Goal: Find specific page/section

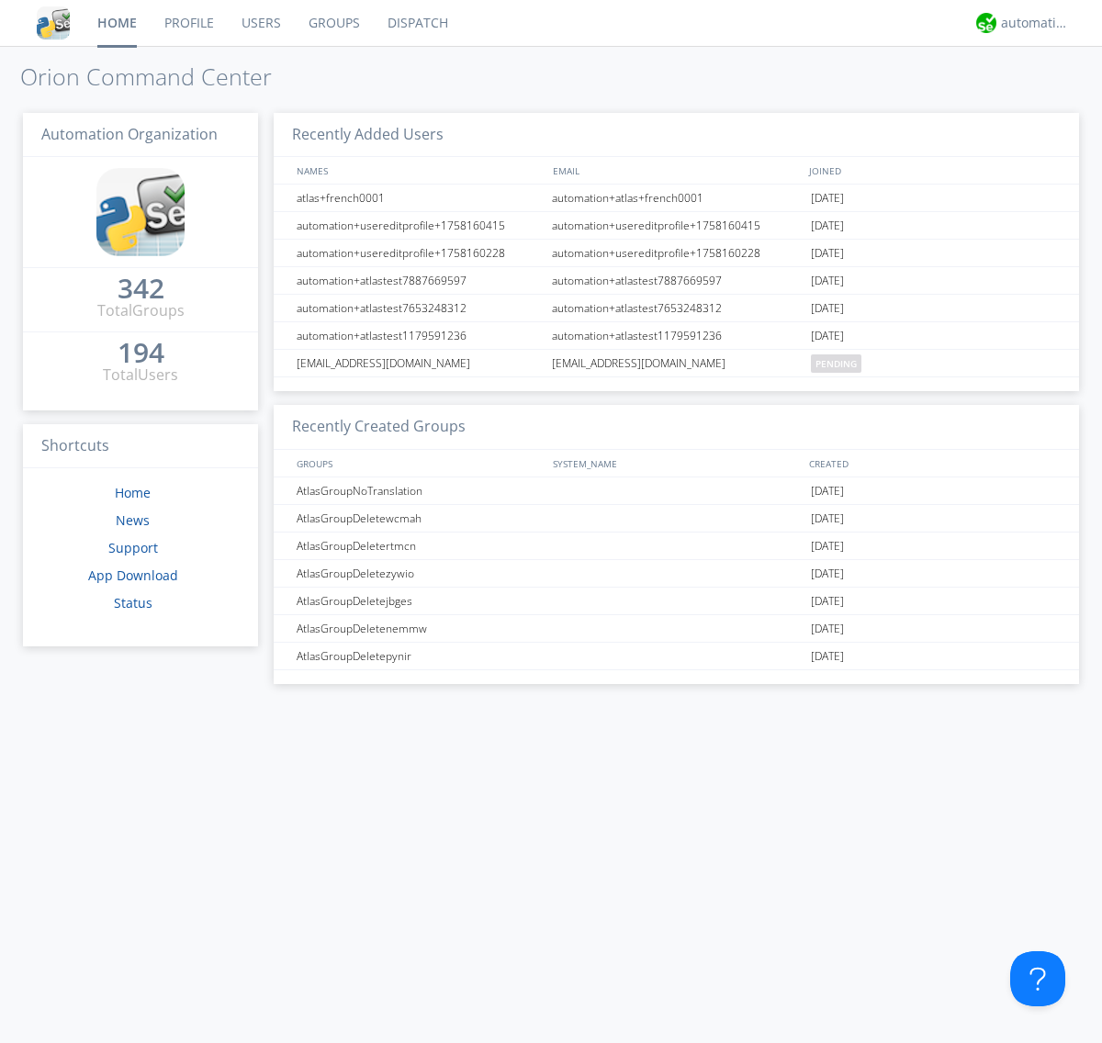
click at [416, 23] on link "Dispatch" at bounding box center [418, 23] width 88 height 46
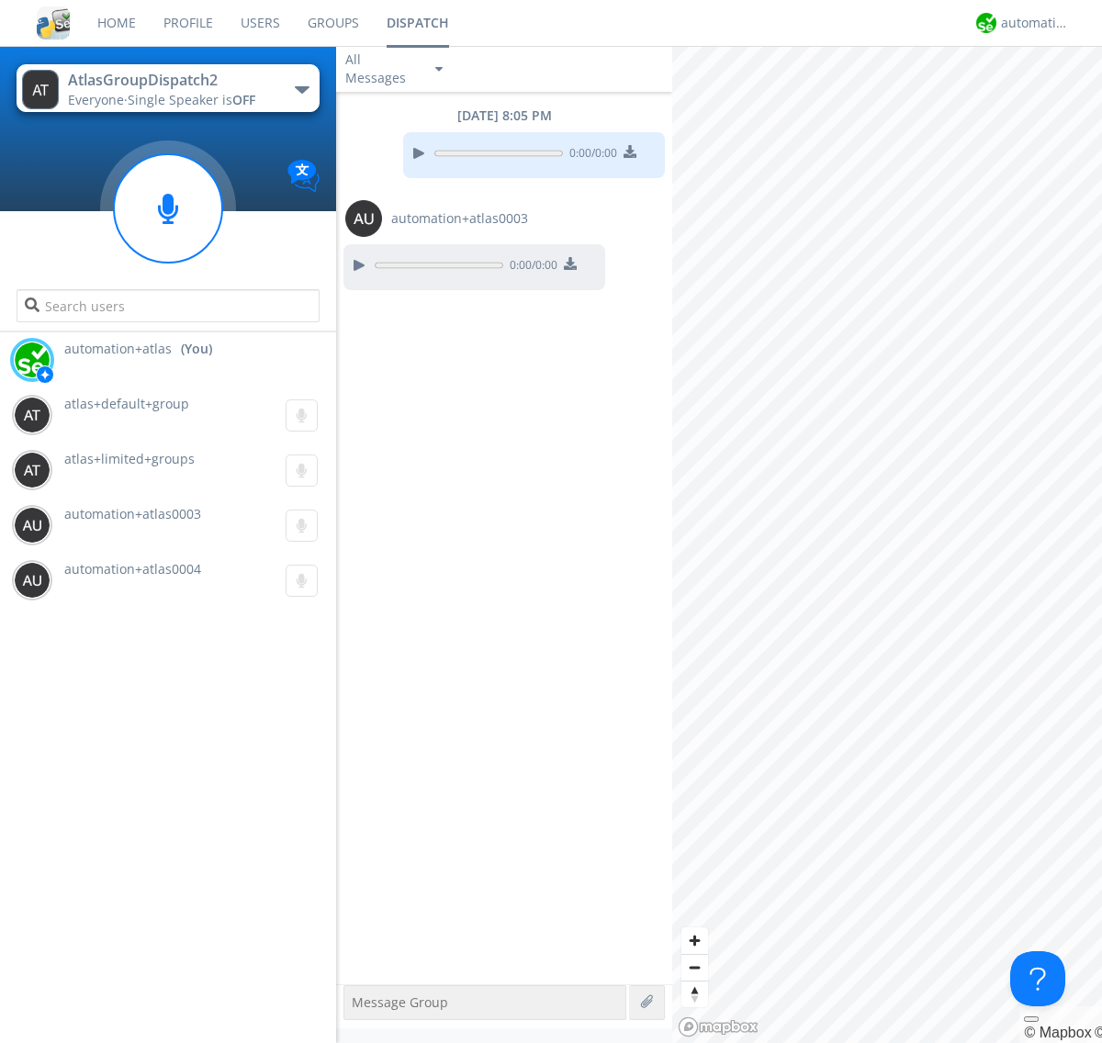
click at [301, 89] on div "button" at bounding box center [302, 89] width 15 height 7
click at [0, 0] on span "AtlasGroupDispatch" at bounding box center [0, 0] width 0 height 0
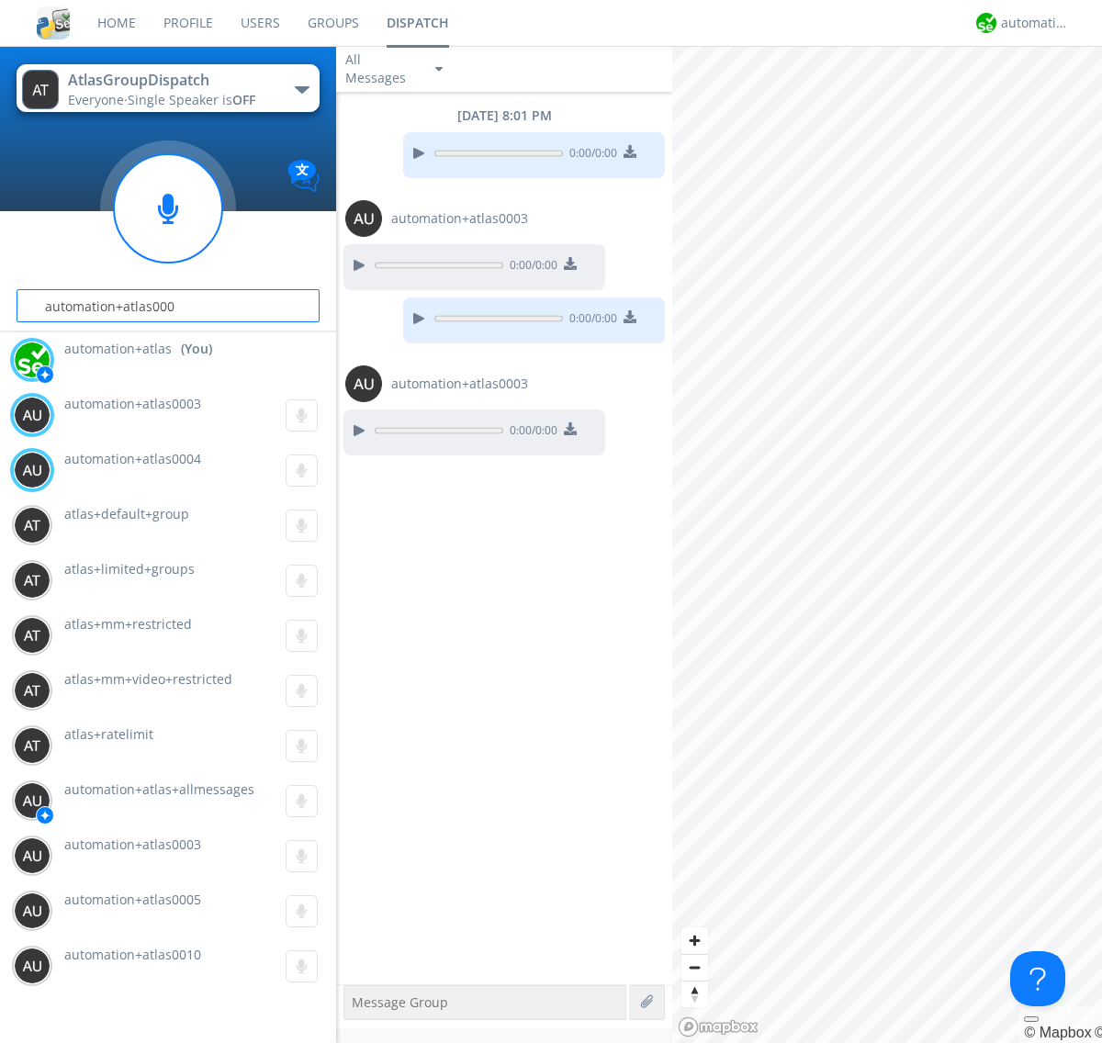
type input "automation+atlas0004"
click at [1030, 23] on div "automation+atlas" at bounding box center [1035, 23] width 69 height 18
